Goal: Task Accomplishment & Management: Use online tool/utility

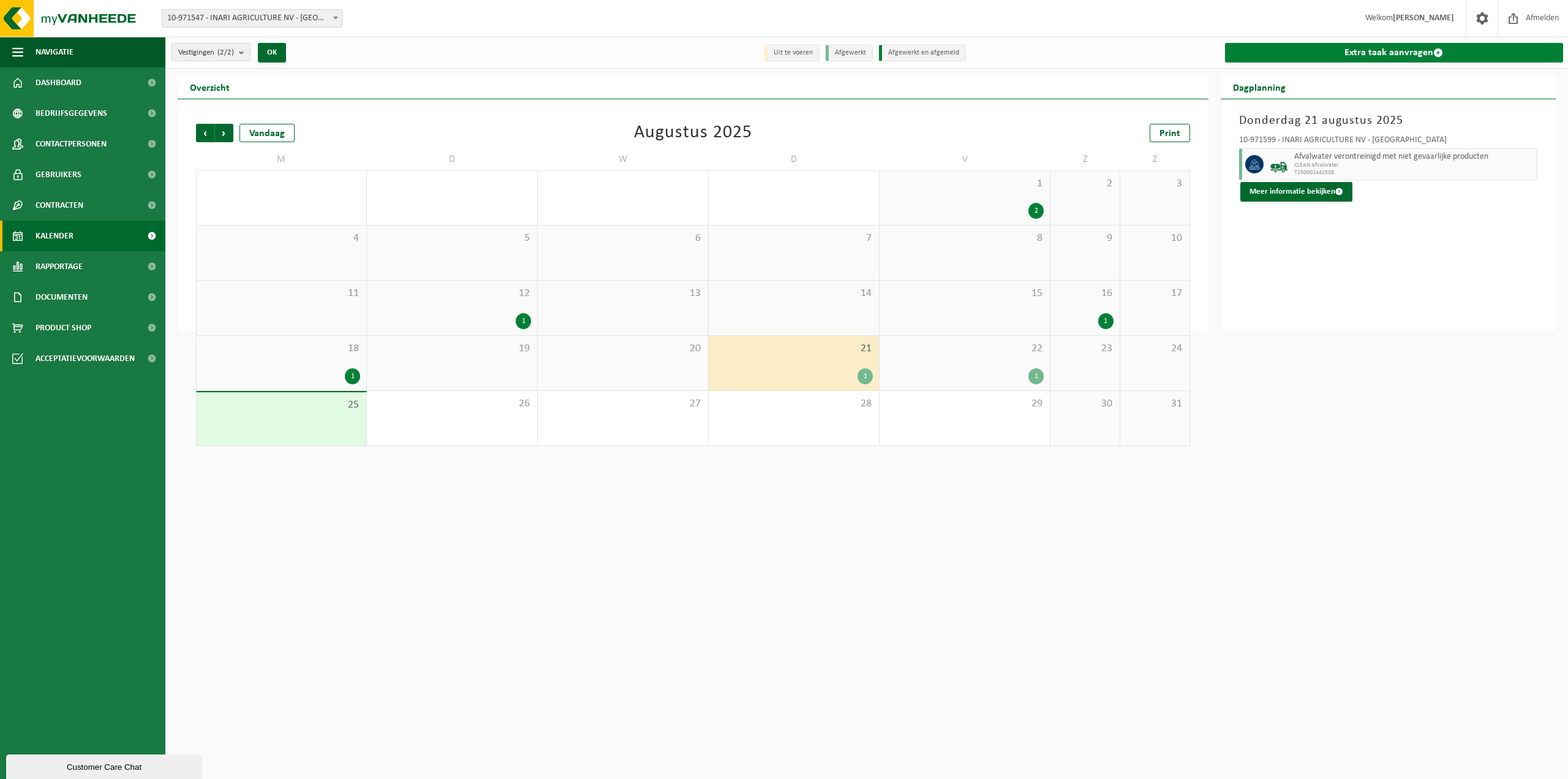
click at [1389, 50] on link "Extra taak aanvragen" at bounding box center [1394, 53] width 339 height 20
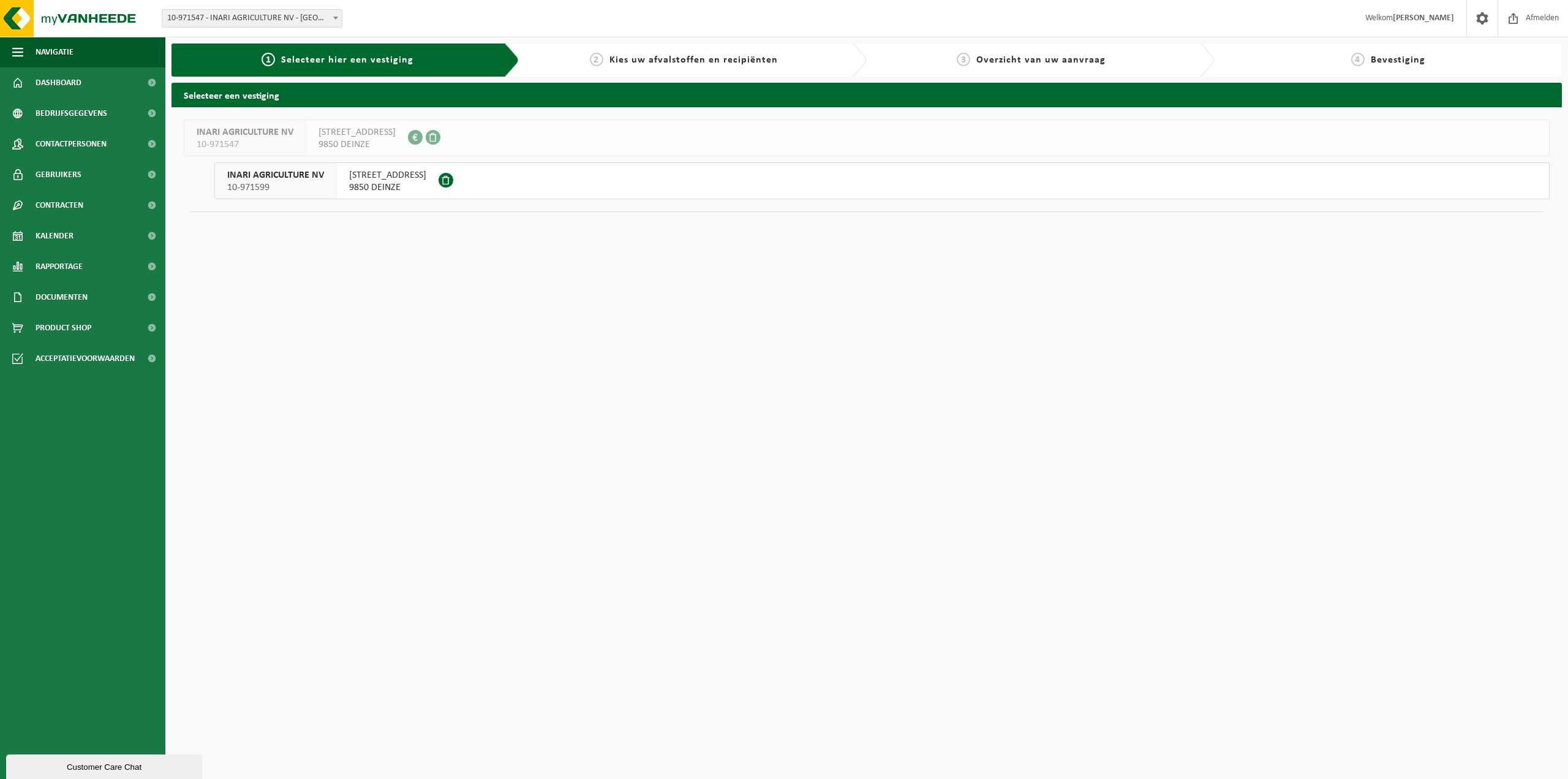
click at [397, 191] on span "9850 DEINZE" at bounding box center [388, 188] width 78 height 12
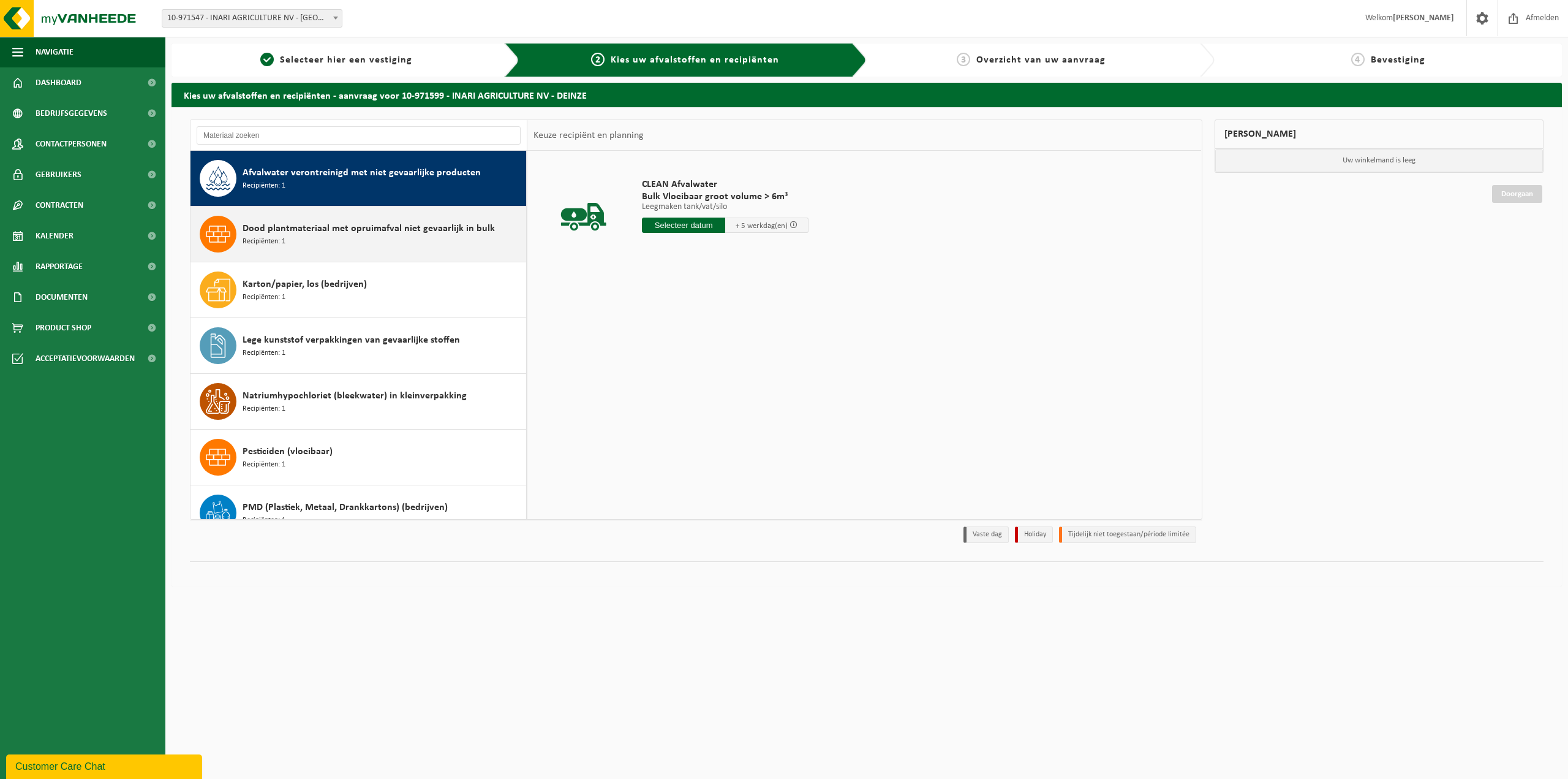
click at [397, 243] on div "Dood plantmateriaal met opruimafval niet gevaarlijk in bulk Recipiënten: 1" at bounding box center [382, 234] width 281 height 37
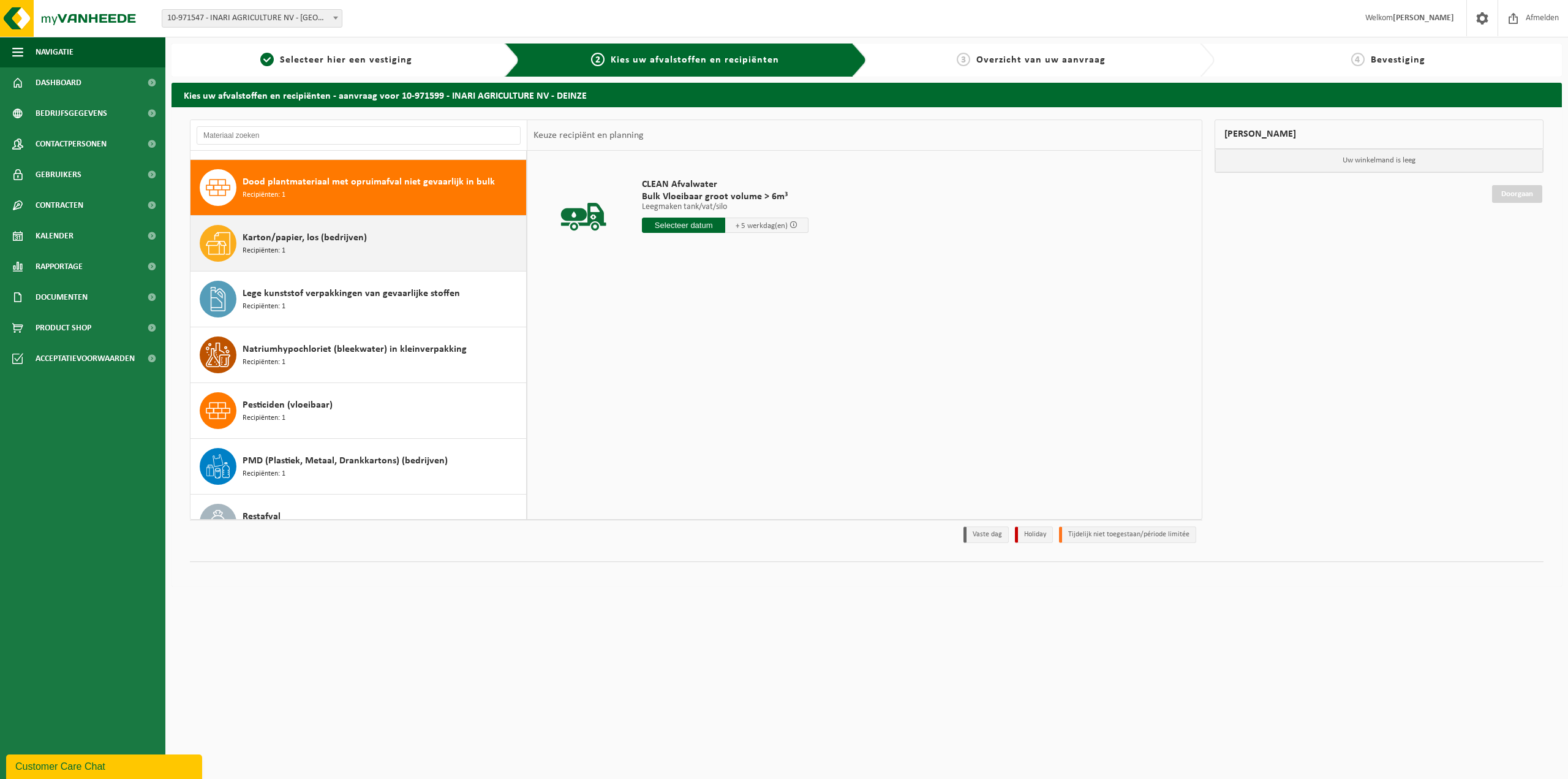
scroll to position [55, 0]
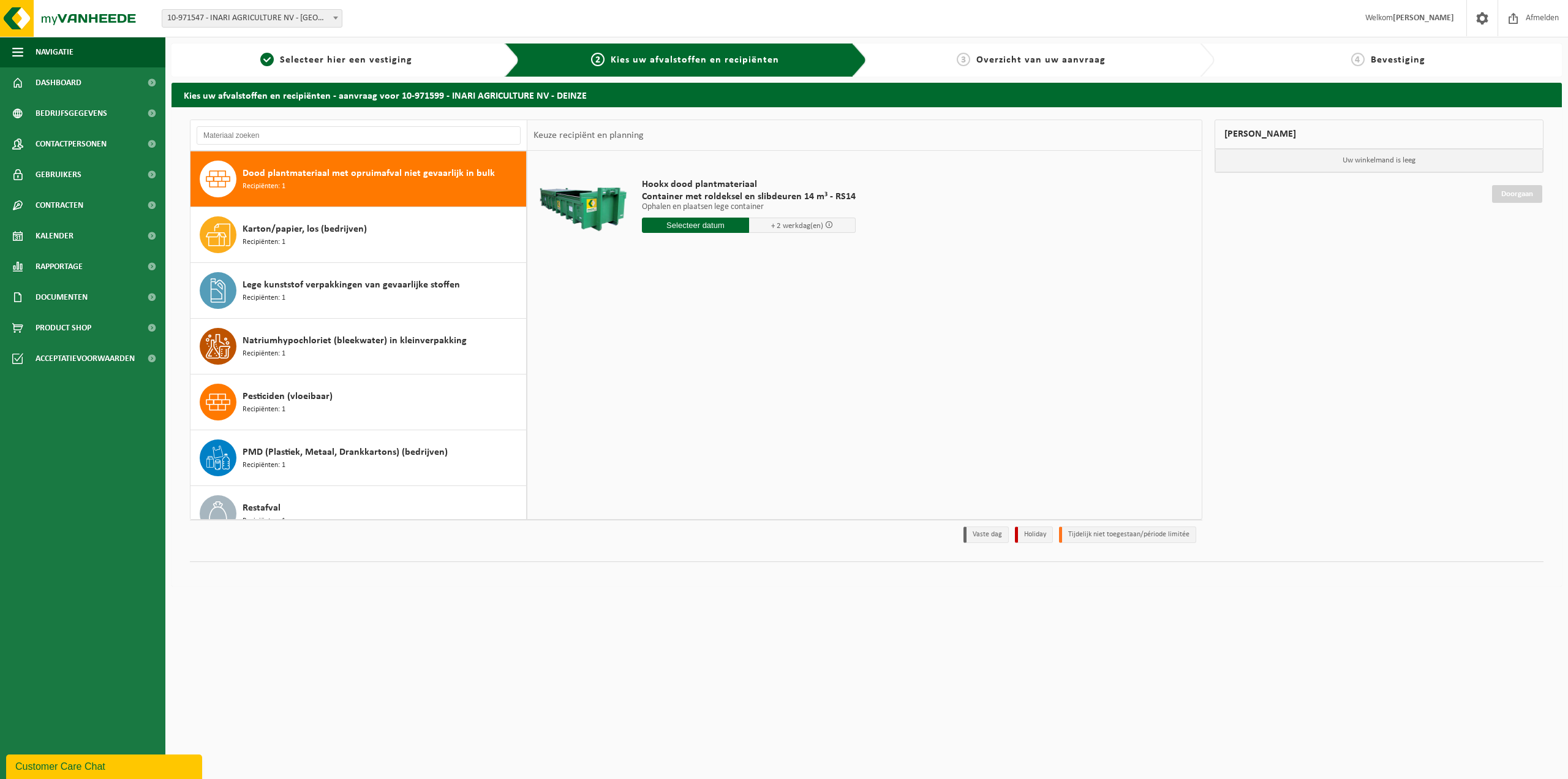
click at [703, 229] on input "text" at bounding box center [696, 225] width 107 height 15
click at [1079, 289] on div "Hookx dood plantmateriaal Container met roldeksel en slibdeuren 14 m³ - RS14 Op…" at bounding box center [864, 334] width 674 height 368
click at [118, 267] on link "Rapportage" at bounding box center [83, 266] width 166 height 30
click at [87, 319] on link "In lijstvorm" at bounding box center [82, 323] width 159 height 23
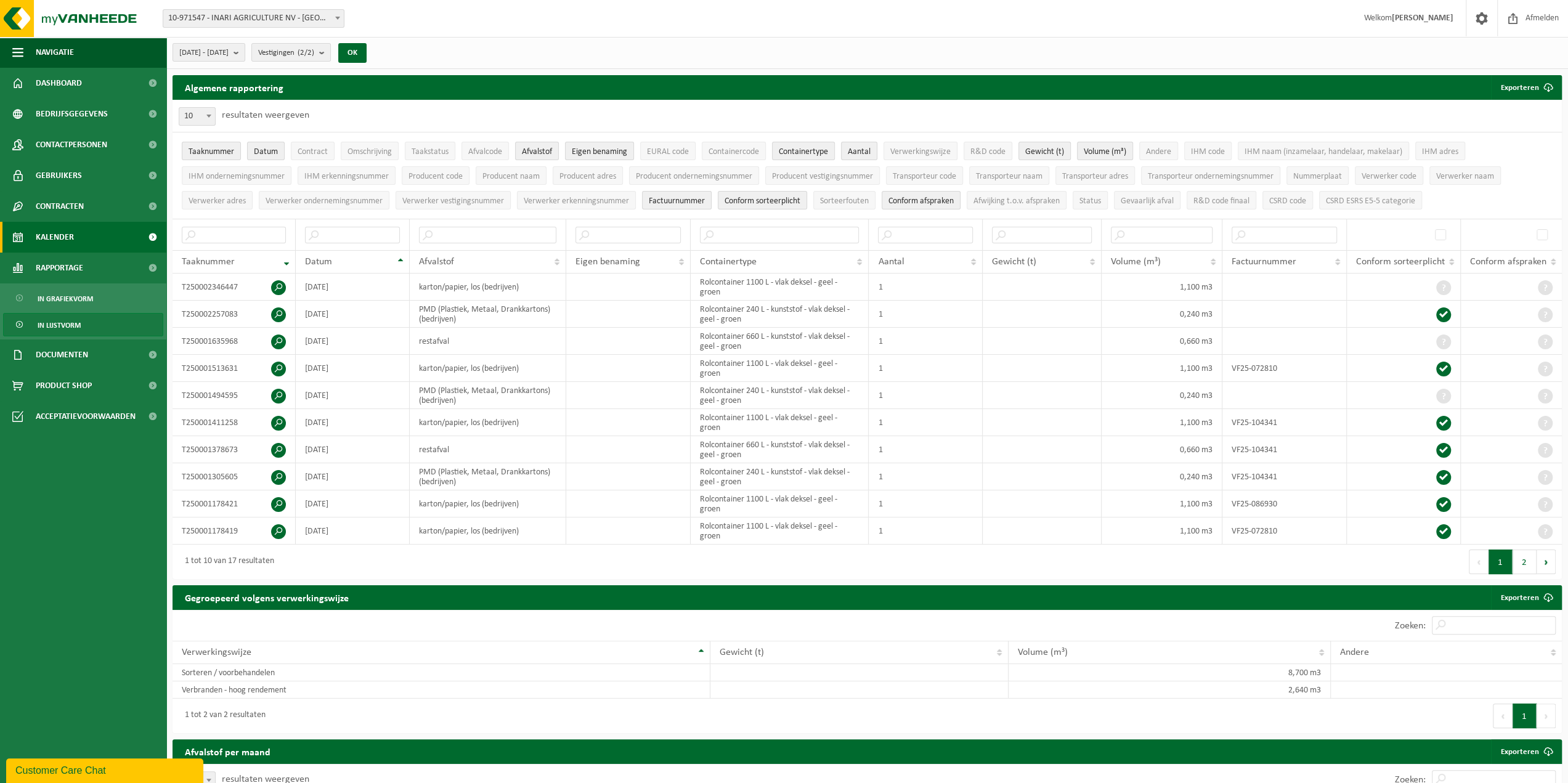
click at [43, 236] on span "Kalender" at bounding box center [55, 237] width 39 height 30
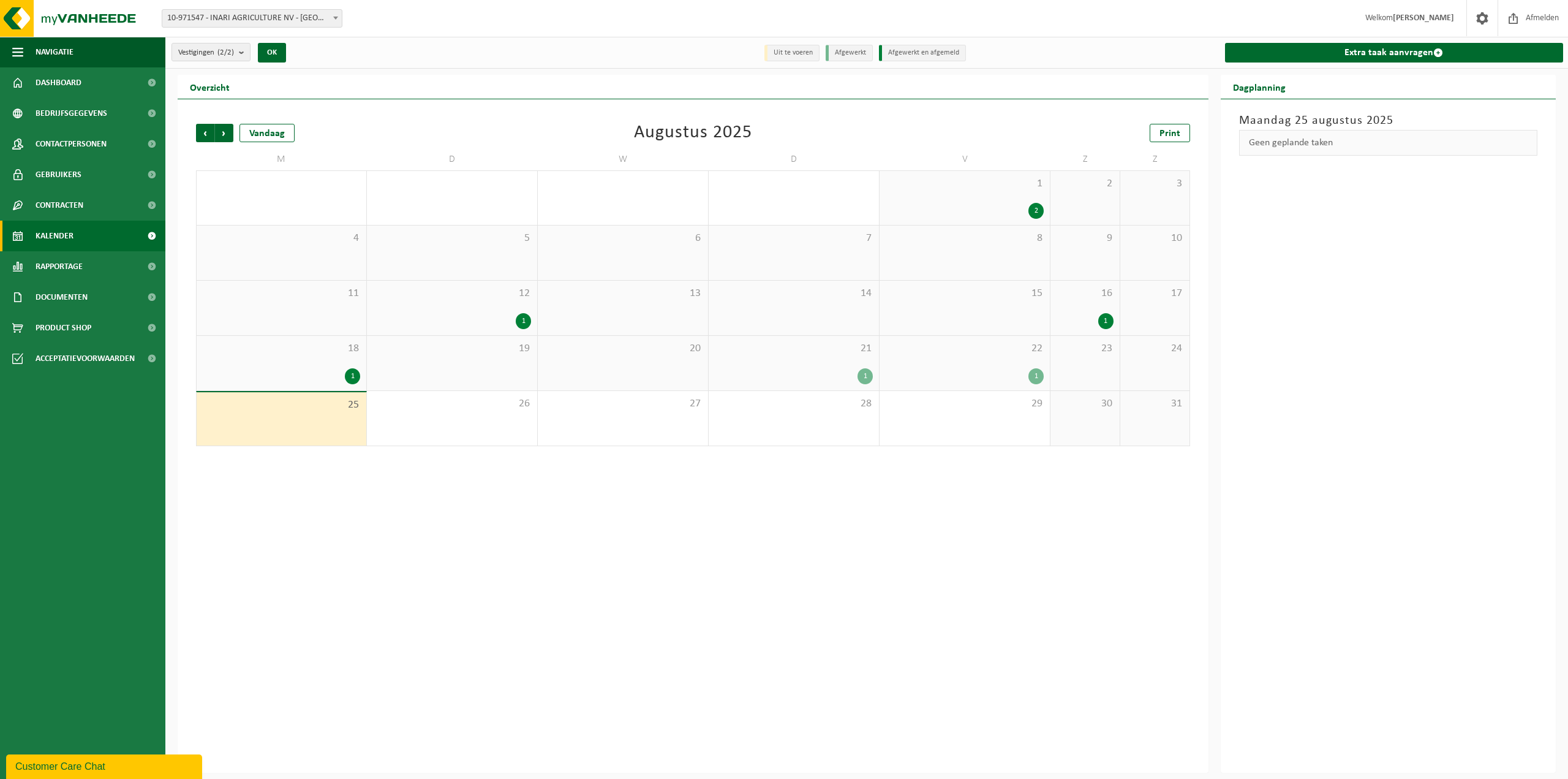
click at [450, 321] on div "1" at bounding box center [452, 321] width 158 height 16
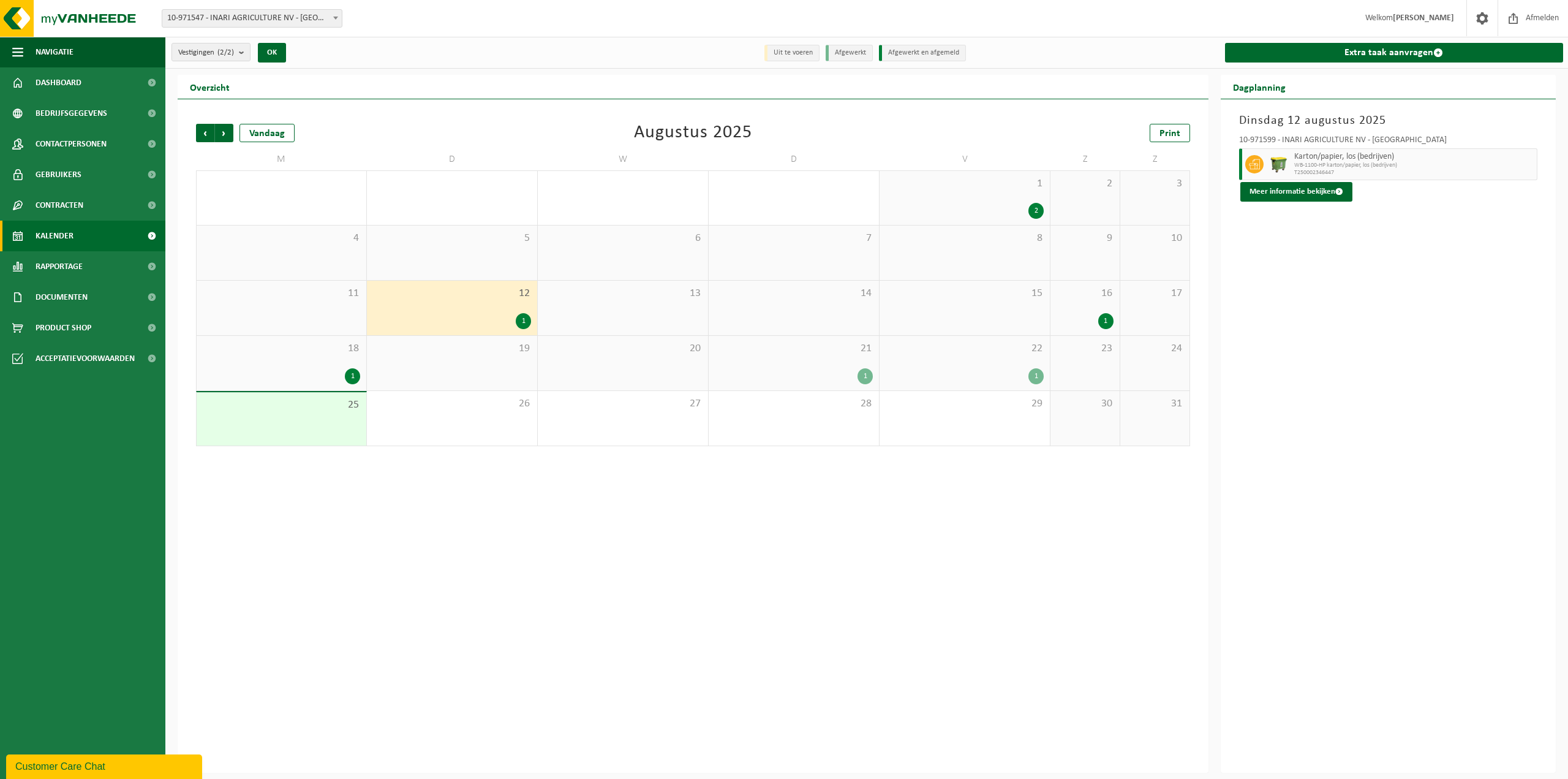
click at [978, 195] on div "1 2" at bounding box center [964, 198] width 170 height 54
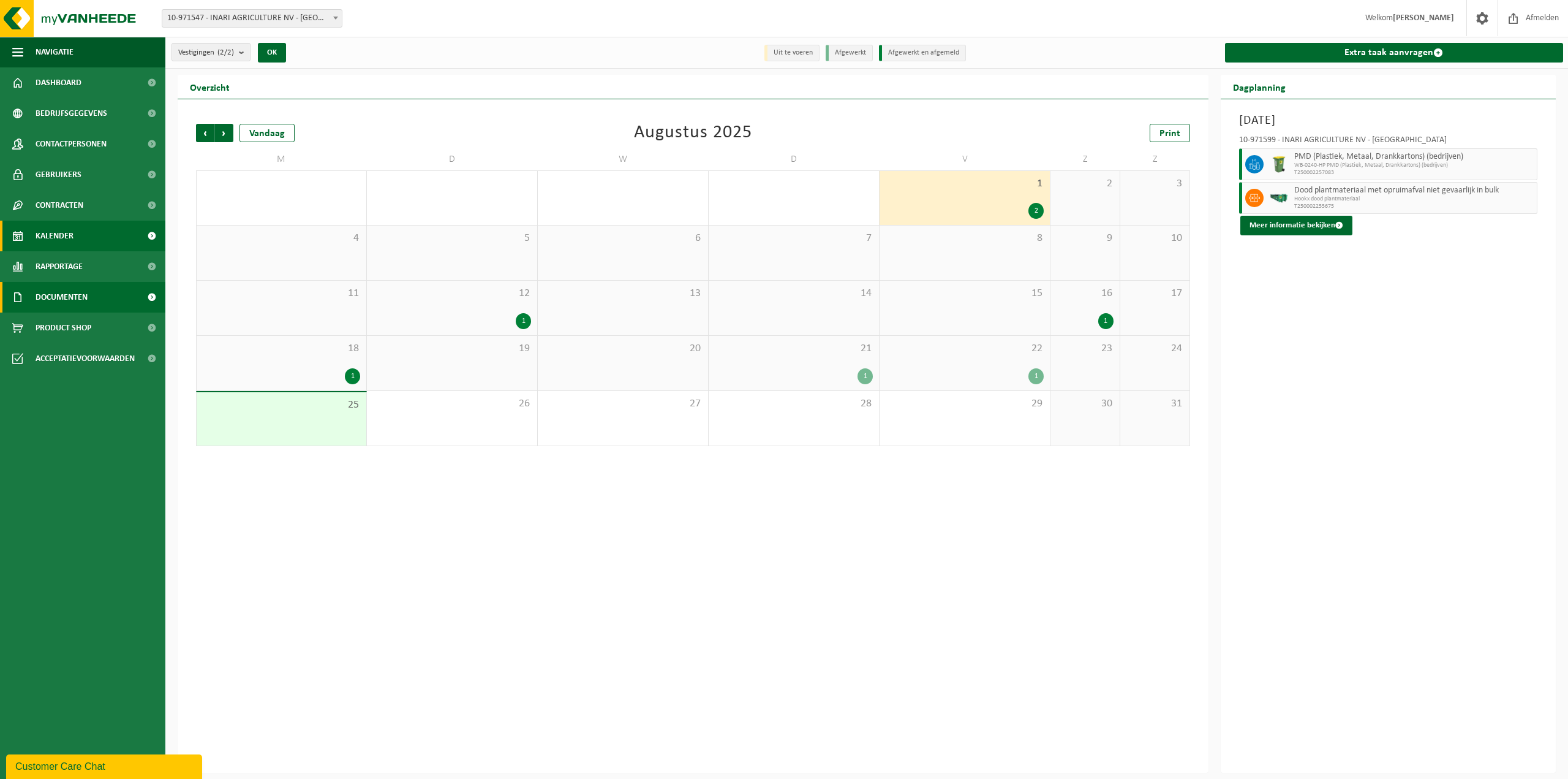
click at [87, 301] on span "Documenten" at bounding box center [61, 297] width 52 height 30
click at [86, 354] on link "Documenten" at bounding box center [82, 354] width 159 height 23
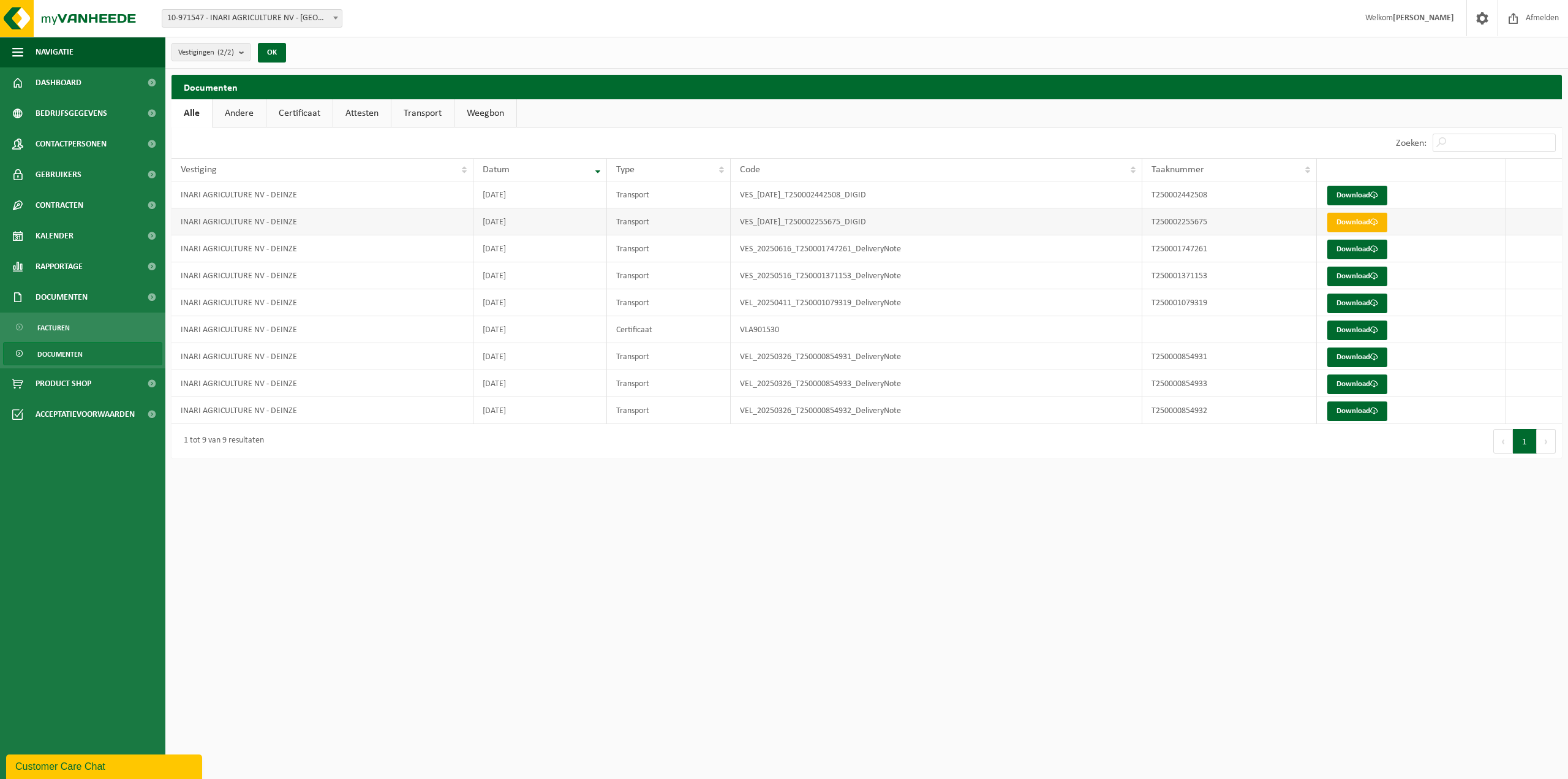
click at [1355, 226] on link "Download" at bounding box center [1357, 223] width 60 height 20
click at [1351, 193] on link "Download" at bounding box center [1357, 195] width 60 height 20
click at [97, 234] on link "Kalender" at bounding box center [83, 236] width 166 height 30
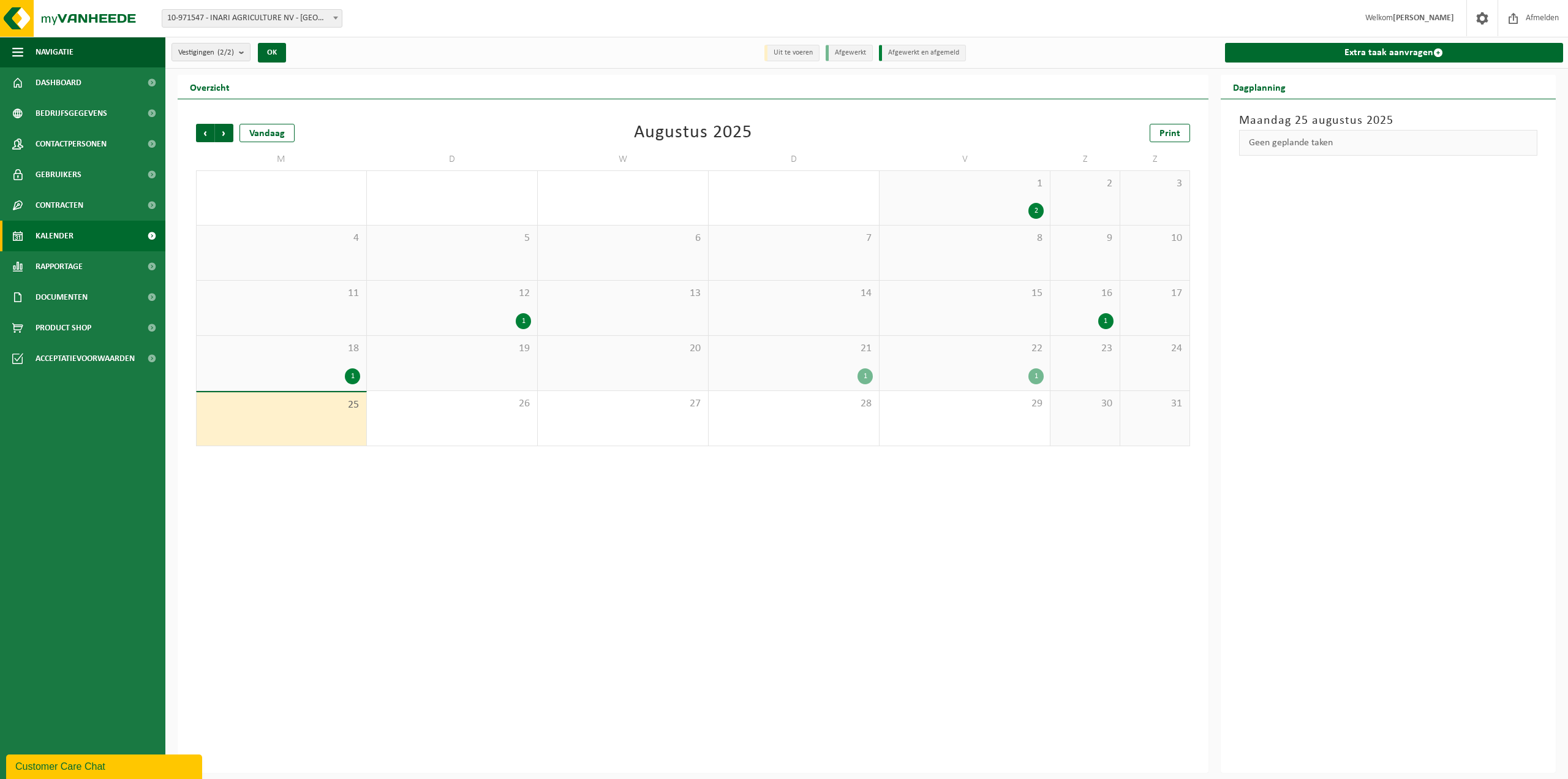
click at [1407, 38] on div "Extra taak aanvragen" at bounding box center [1393, 52] width 351 height 31
click at [1404, 45] on link "Extra taak aanvragen" at bounding box center [1394, 53] width 339 height 20
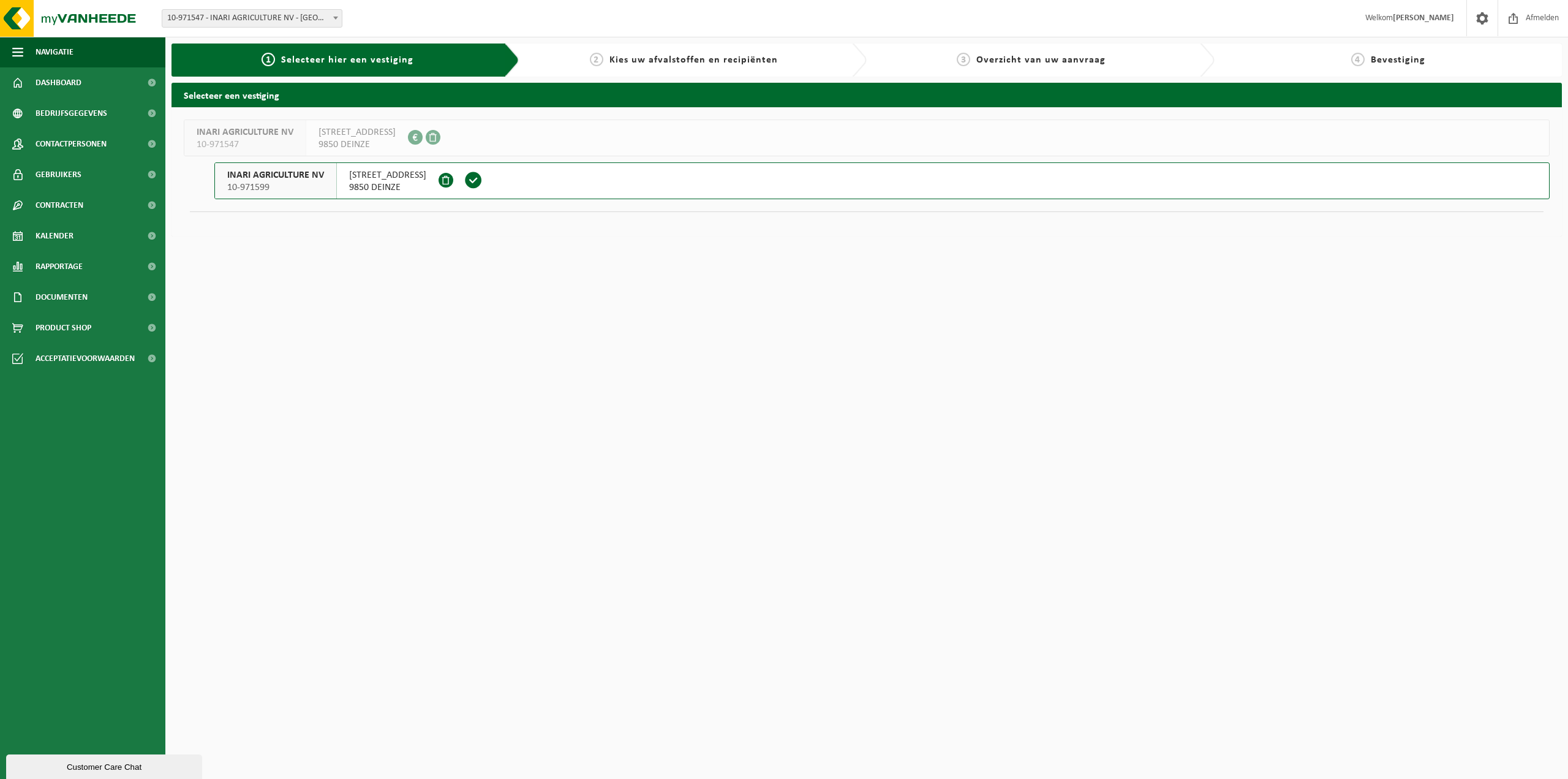
click at [378, 182] on span "9850 DEINZE" at bounding box center [388, 188] width 78 height 12
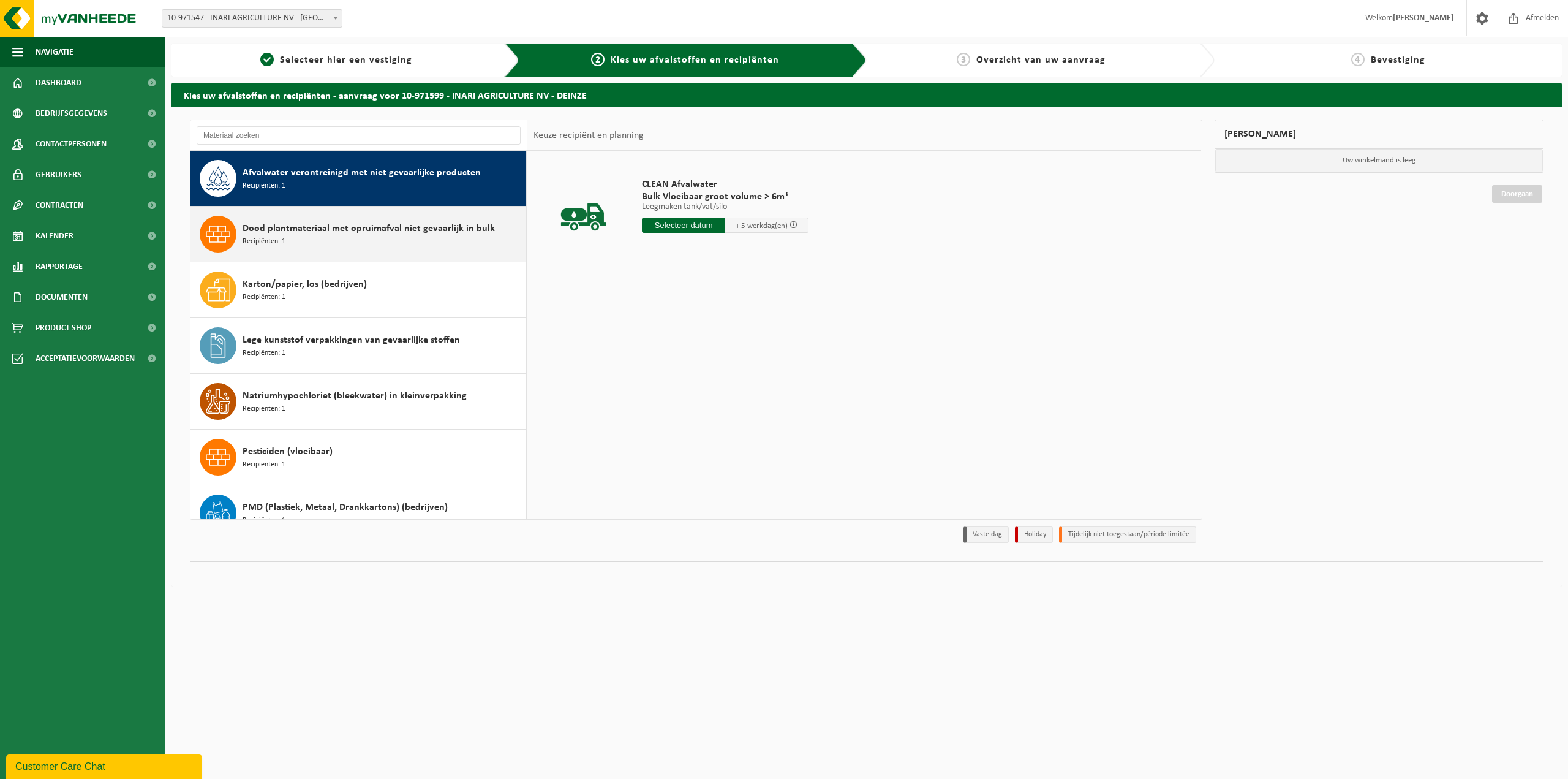
click at [351, 233] on span "Dood plantmateriaal met opruimafval niet gevaarlijk in bulk" at bounding box center [368, 228] width 252 height 15
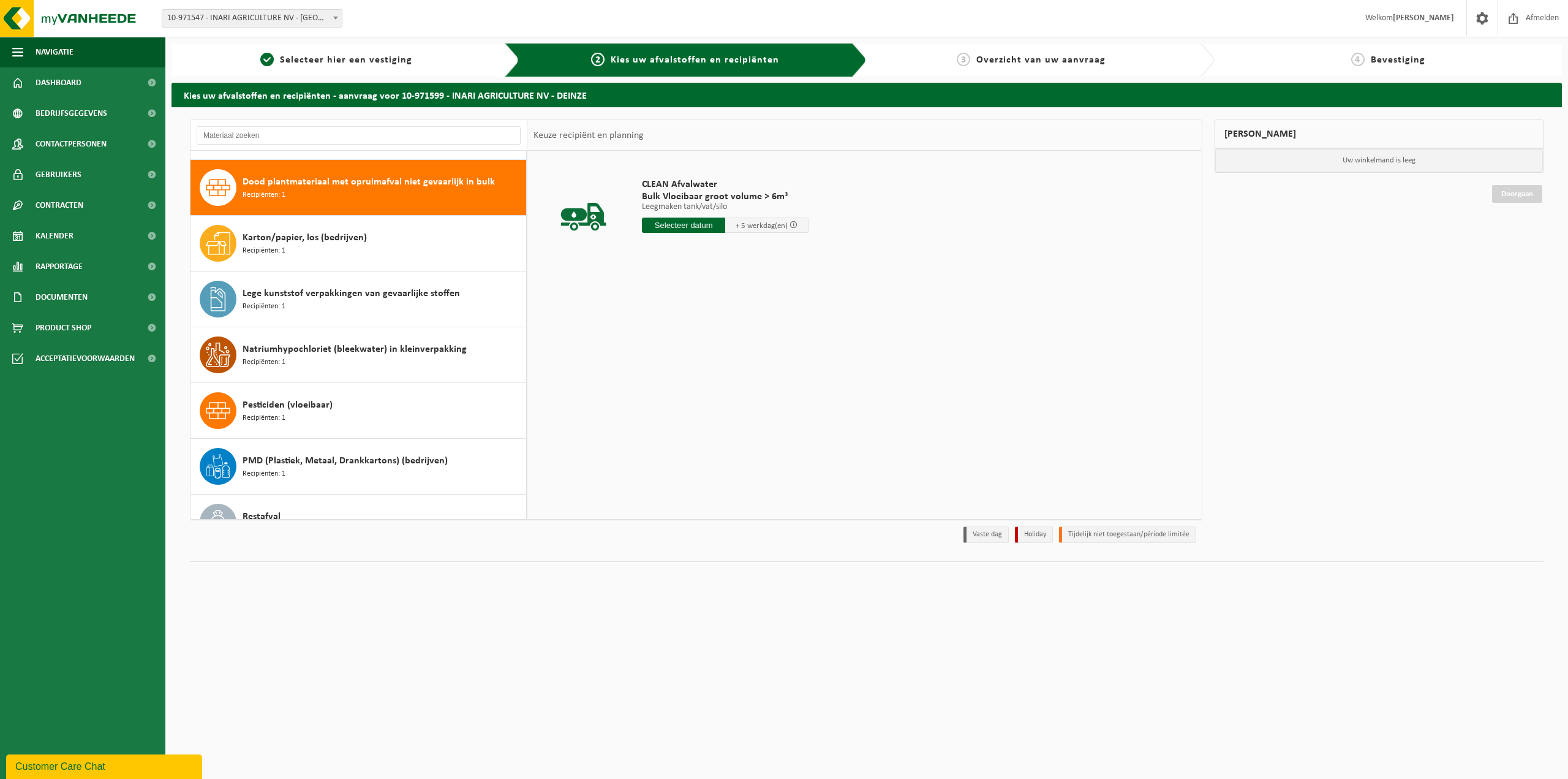
scroll to position [55, 0]
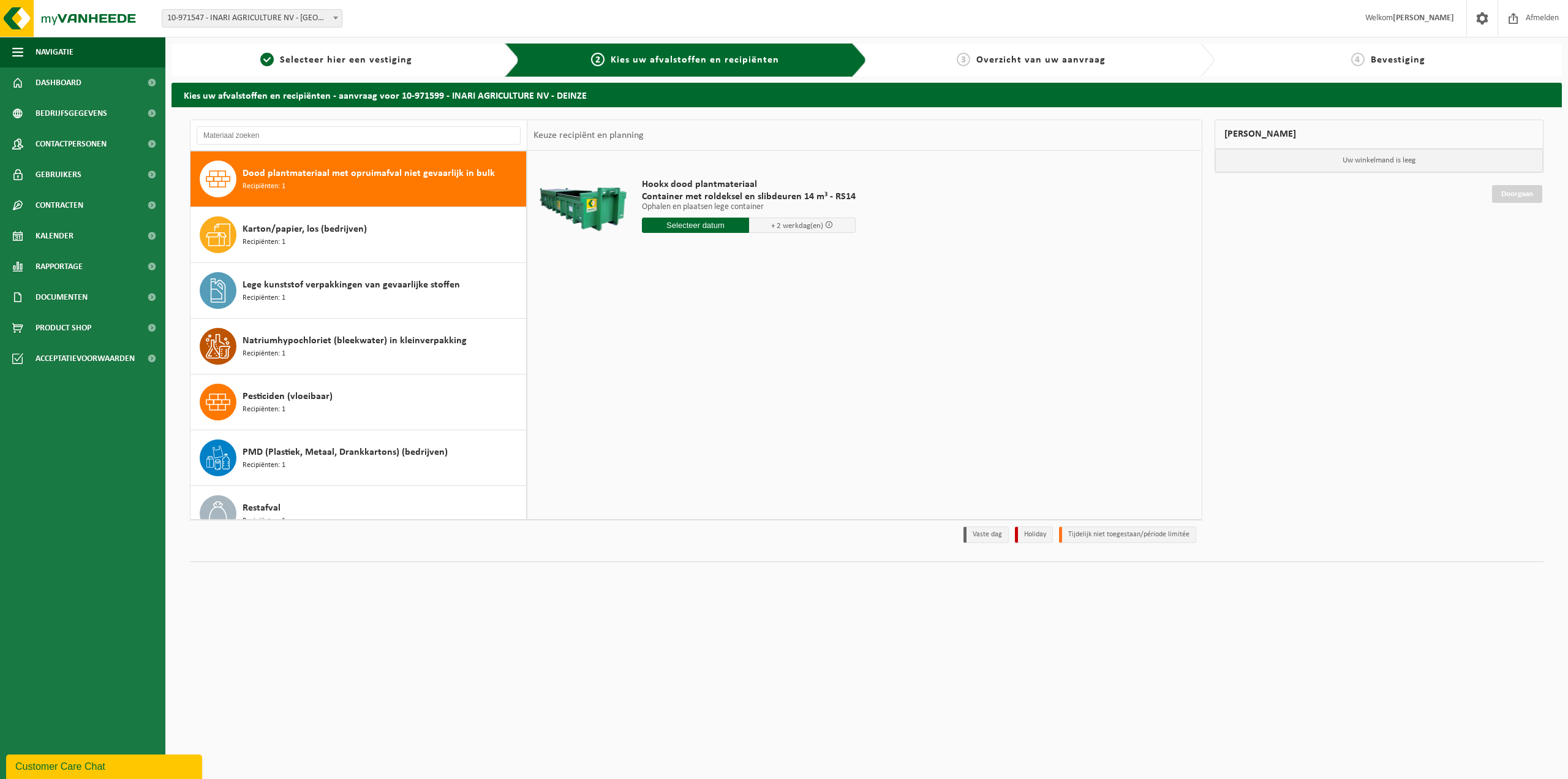
click at [681, 225] on input "text" at bounding box center [696, 225] width 107 height 15
click at [737, 373] on div "29" at bounding box center [739, 373] width 21 height 20
type input "Van 2025-08-29"
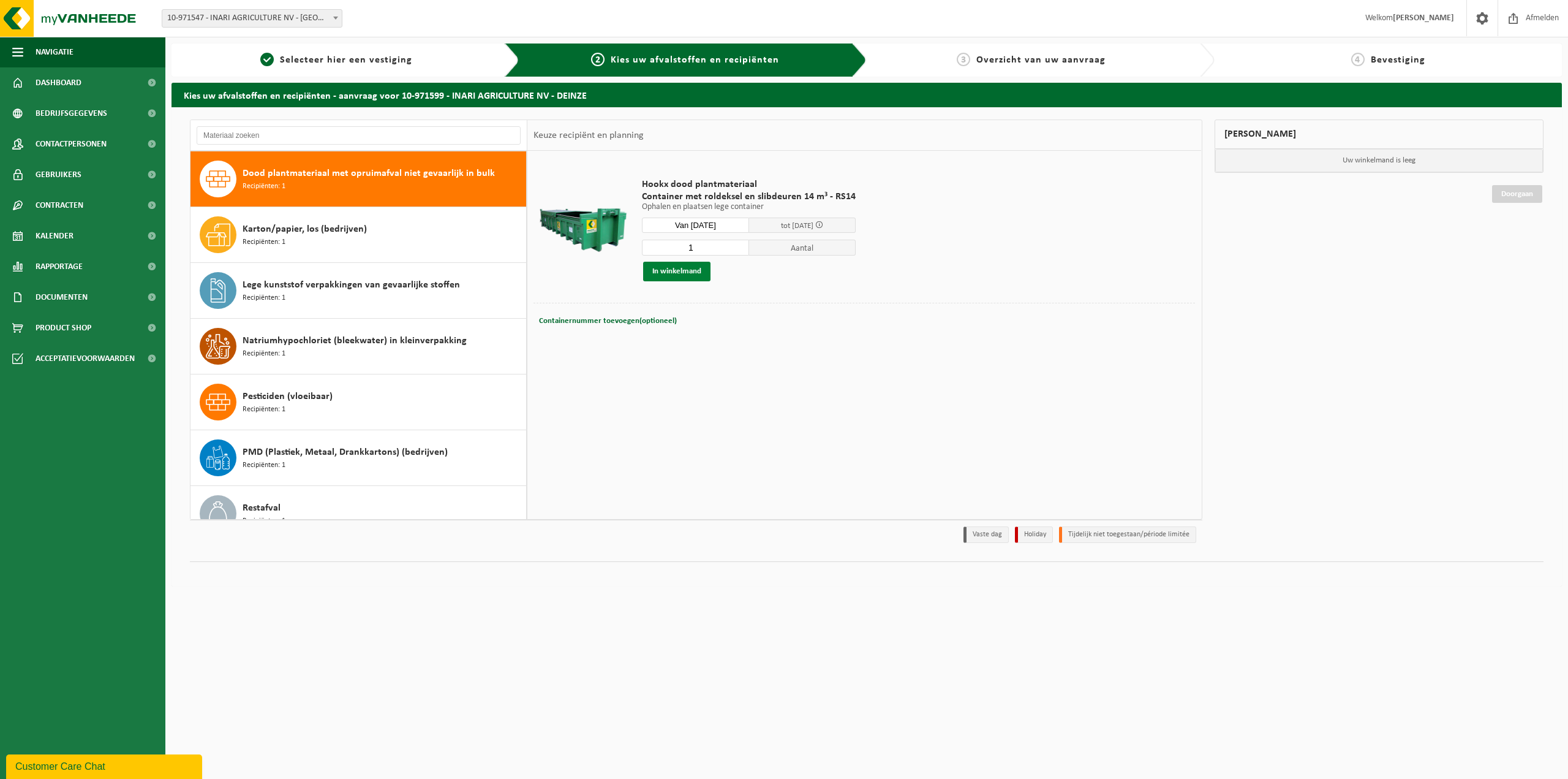
click at [689, 277] on button "In winkelmand" at bounding box center [677, 272] width 68 height 20
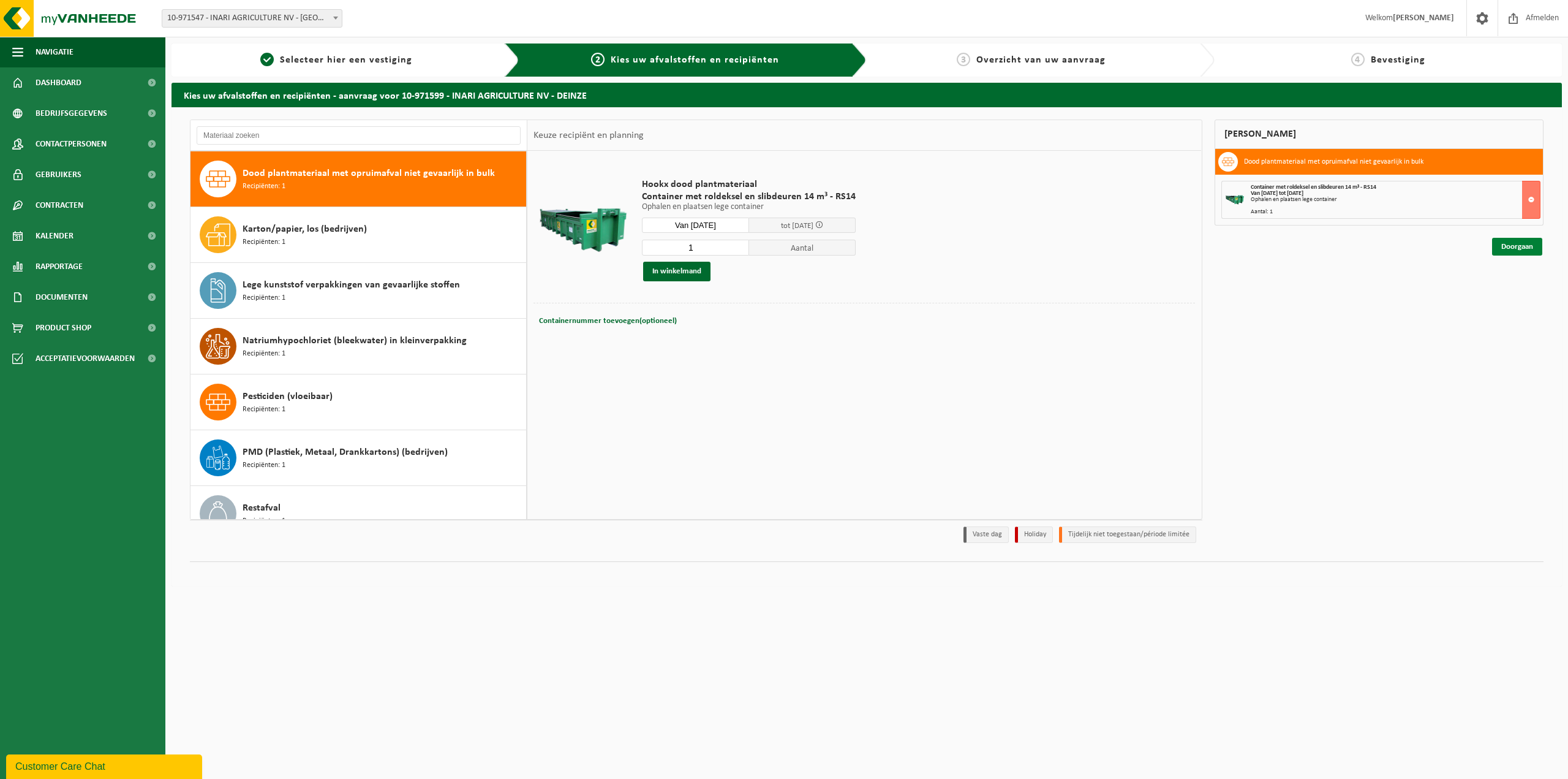
click at [1529, 246] on link "Doorgaan" at bounding box center [1517, 247] width 50 height 18
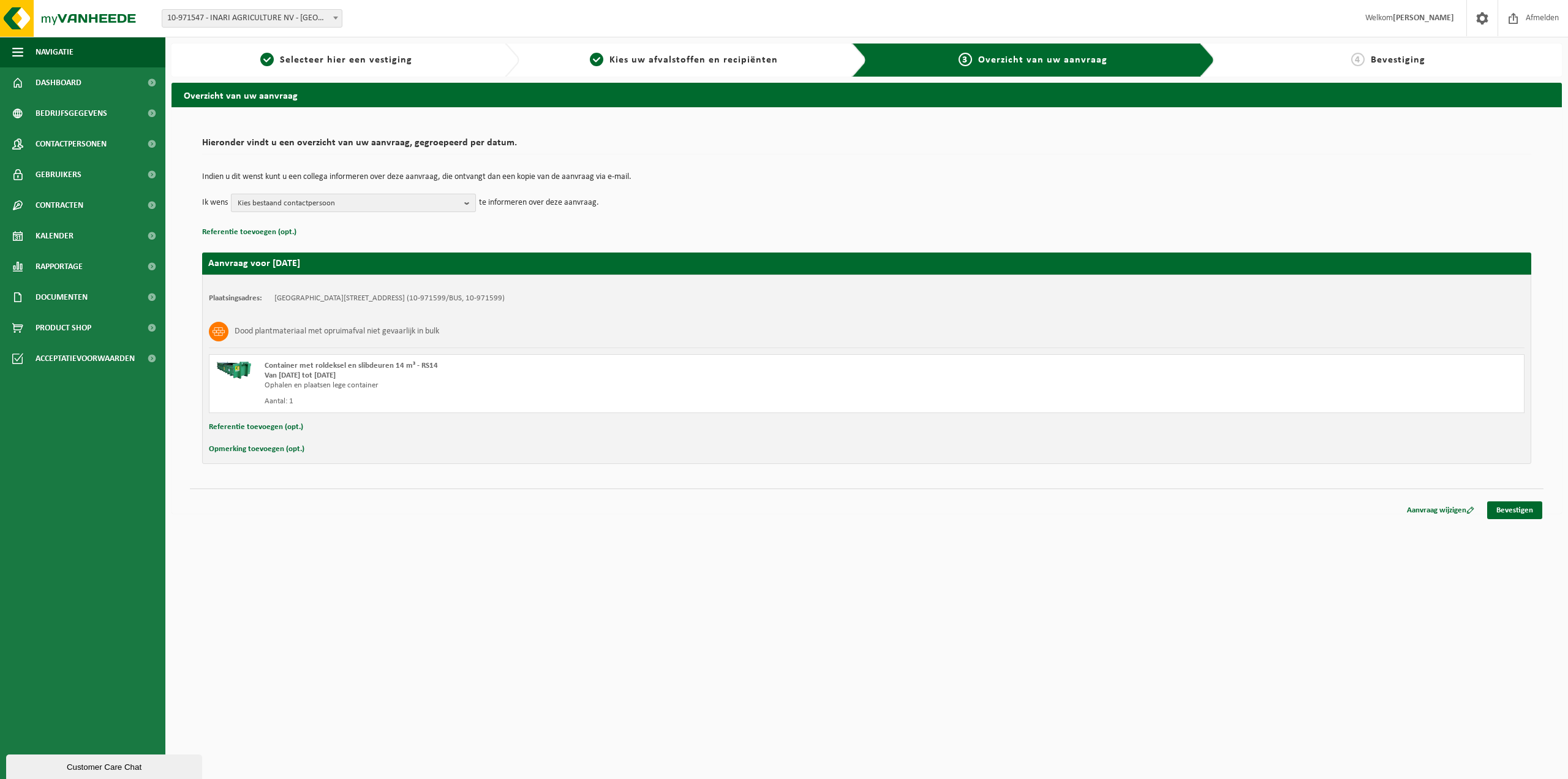
click at [360, 203] on span "Kies bestaand contactpersoon" at bounding box center [348, 203] width 222 height 19
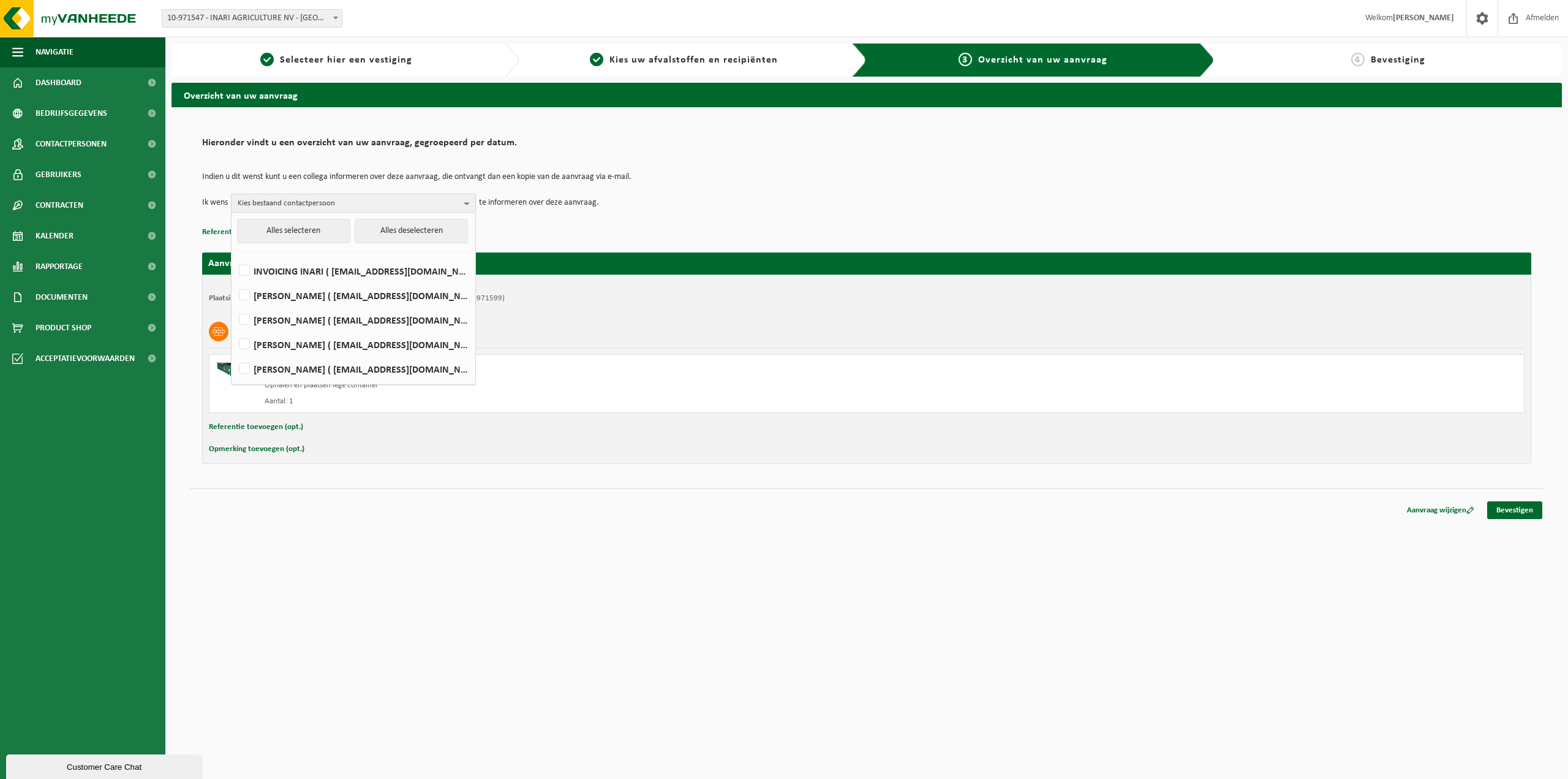
click at [362, 203] on span "Kies bestaand contactpersoon" at bounding box center [348, 203] width 222 height 19
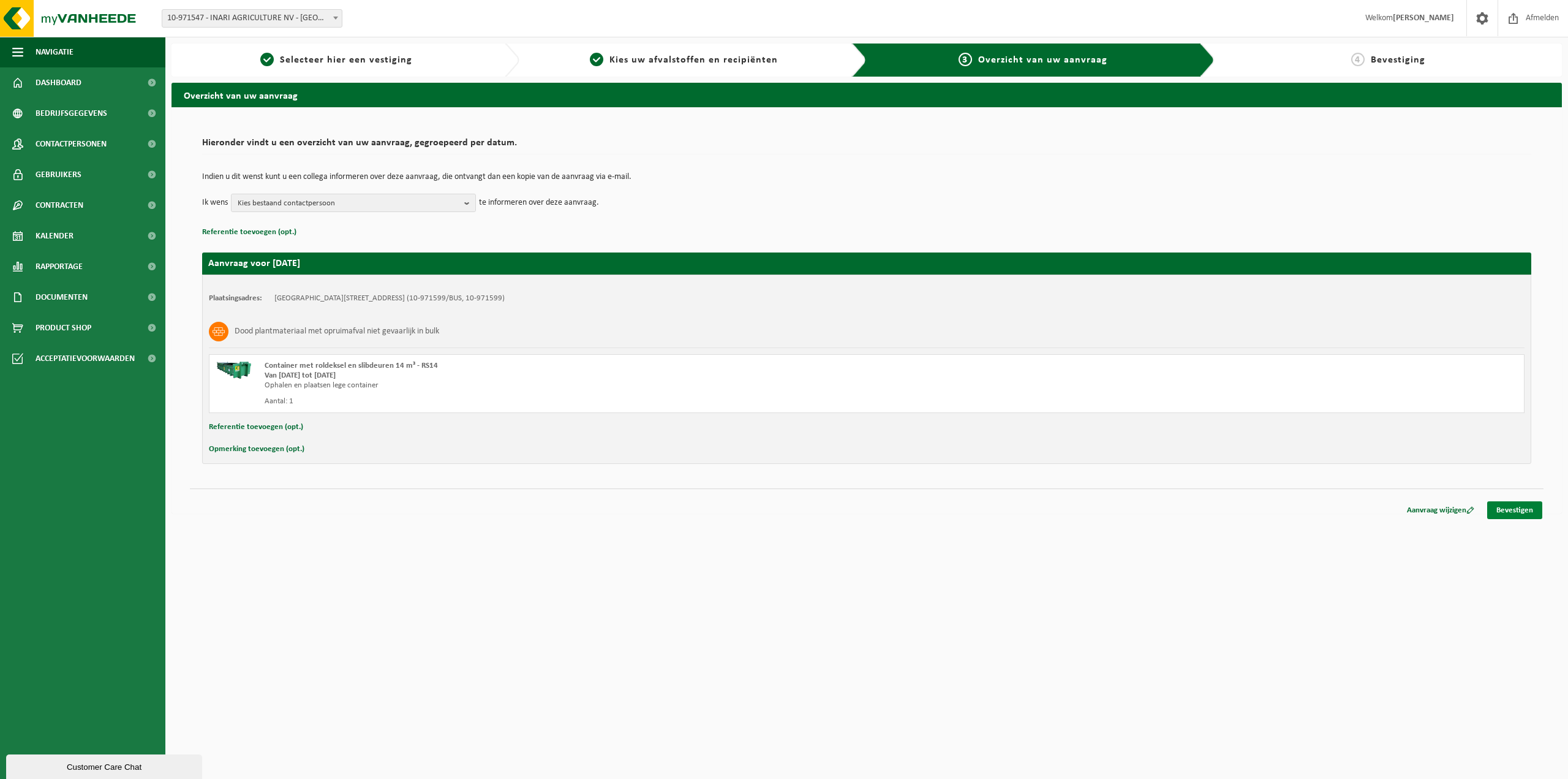
click at [1498, 508] on link "Bevestigen" at bounding box center [1515, 510] width 55 height 18
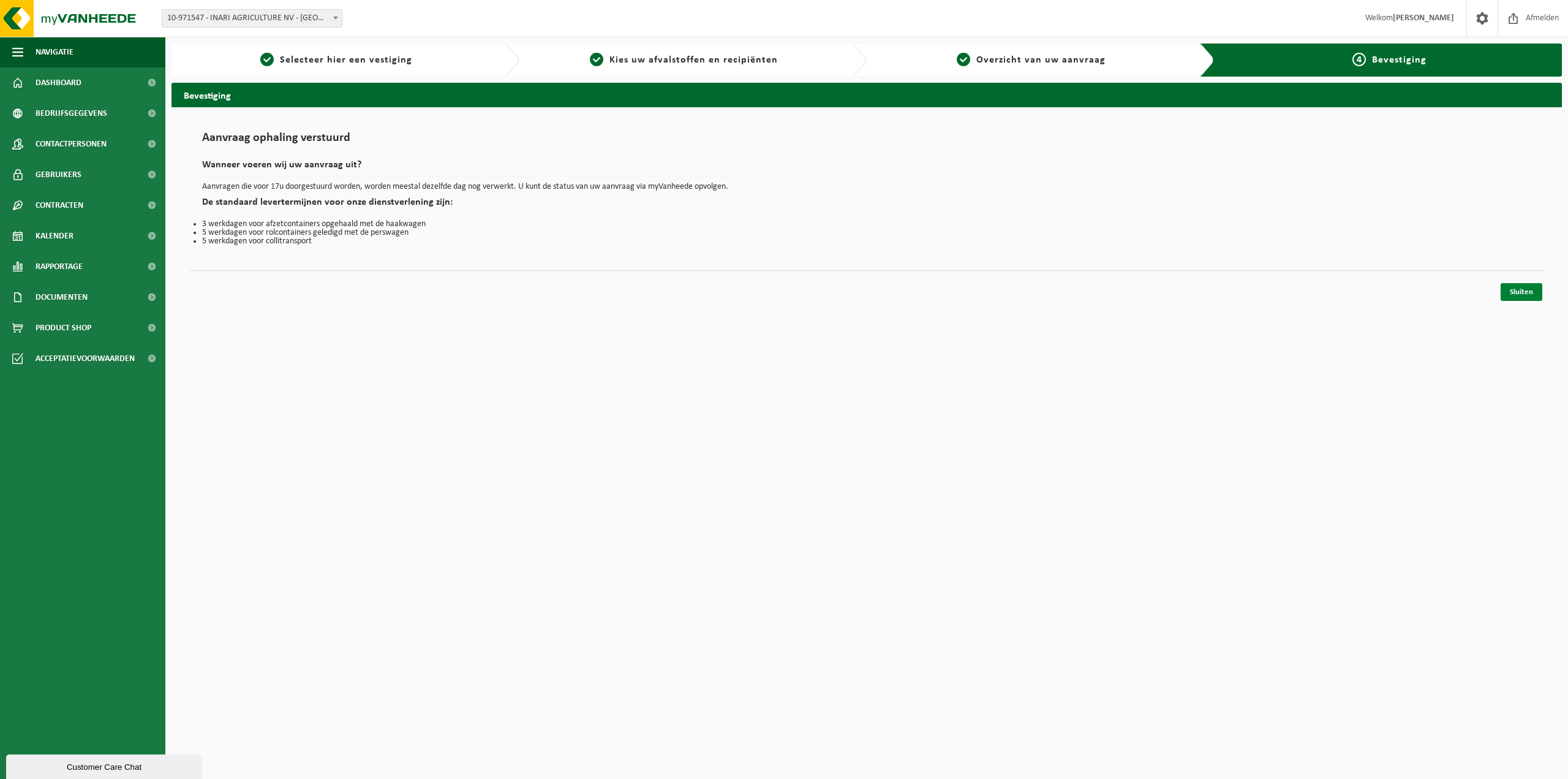
click at [1516, 296] on link "Sluiten" at bounding box center [1521, 292] width 42 height 18
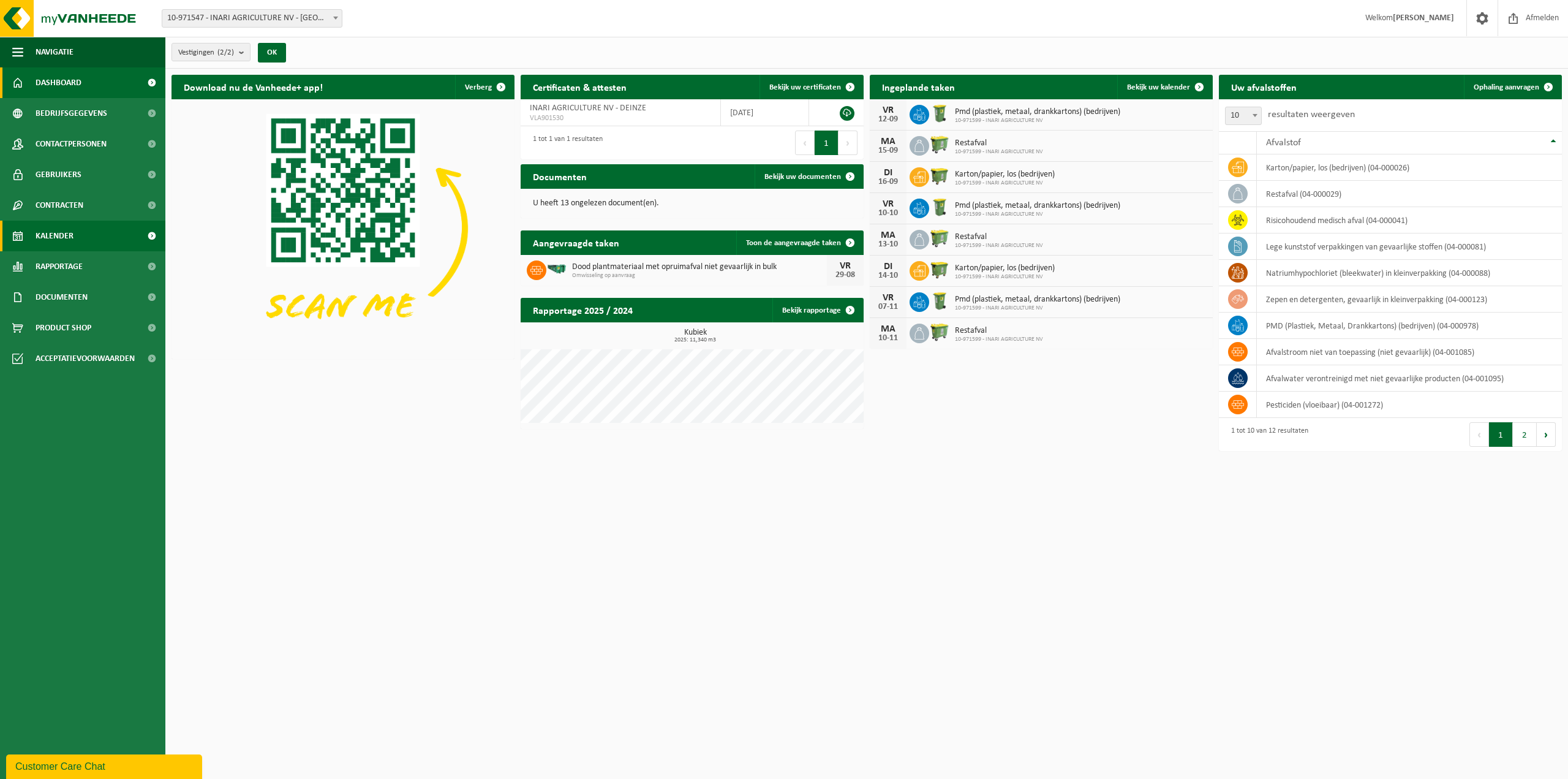
click at [86, 226] on link "Kalender" at bounding box center [83, 236] width 166 height 30
